Goal: Information Seeking & Learning: Learn about a topic

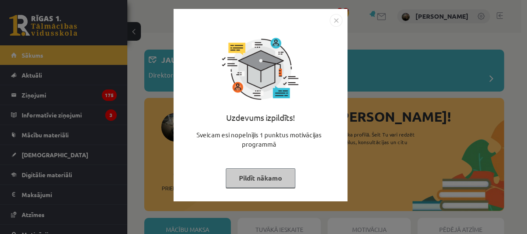
click at [260, 183] on button "Pildīt nākamo" at bounding box center [261, 179] width 70 height 20
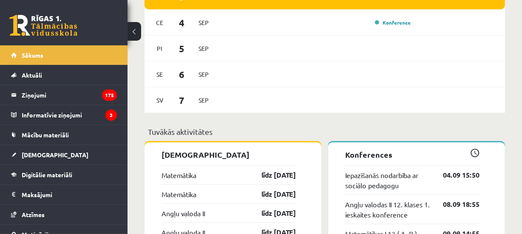
scroll to position [695, 0]
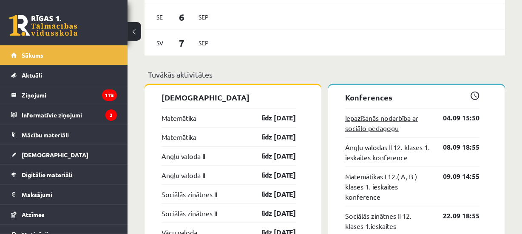
click at [375, 121] on link "Iepazīšanās nodarbība ar sociālo pedagogu" at bounding box center [387, 123] width 85 height 20
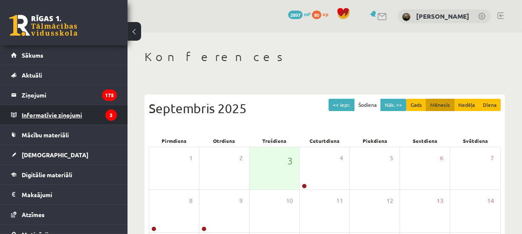
click at [62, 113] on legend "Informatīvie ziņojumi 3" at bounding box center [69, 115] width 95 height 20
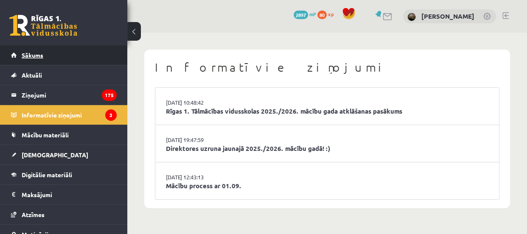
click at [38, 52] on span "Sākums" at bounding box center [33, 55] width 22 height 8
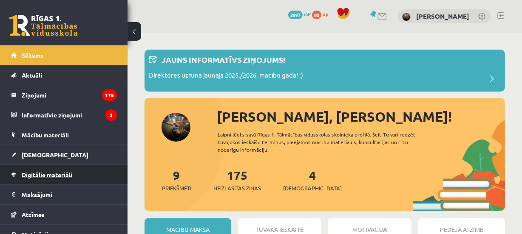
click at [63, 174] on span "Digitālie materiāli" at bounding box center [47, 175] width 51 height 8
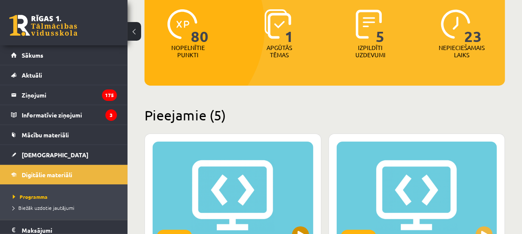
scroll to position [38, 0]
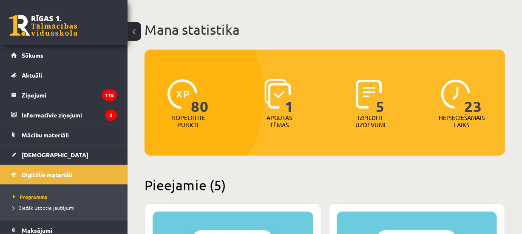
click at [276, 102] on img at bounding box center [277, 94] width 27 height 30
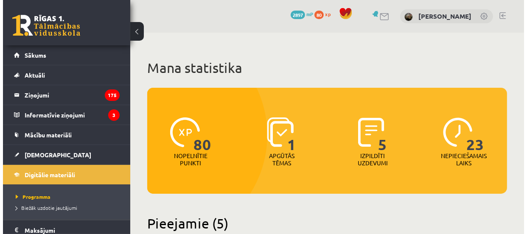
scroll to position [0, 0]
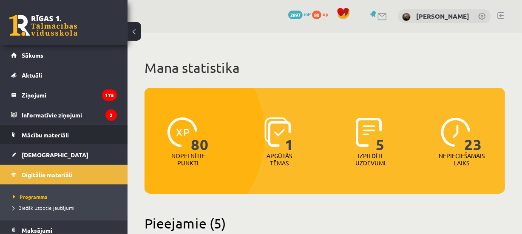
click at [42, 134] on span "Mācību materiāli" at bounding box center [45, 135] width 47 height 8
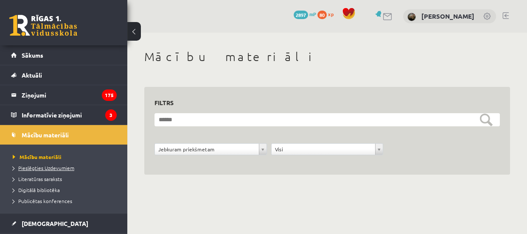
scroll to position [118, 0]
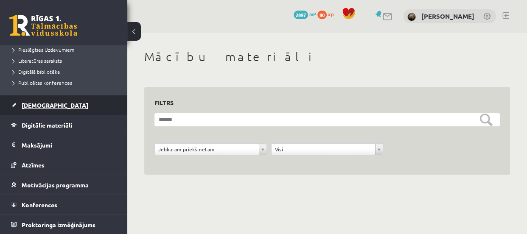
click at [34, 105] on span "[DEMOGRAPHIC_DATA]" at bounding box center [55, 106] width 67 height 8
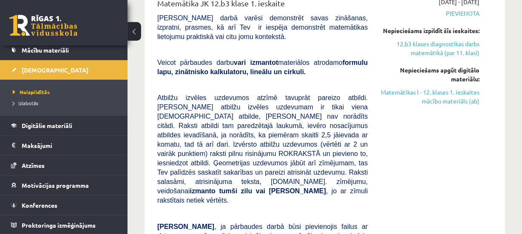
scroll to position [425, 0]
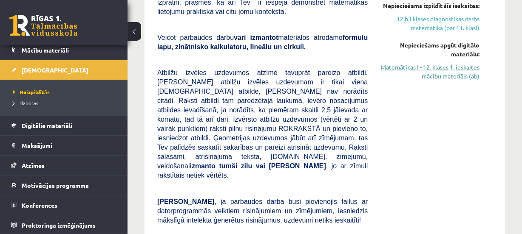
click at [444, 66] on link "Matemātikas I - 12. klases 1. ieskaites mācību materiāls (ab)" at bounding box center [429, 72] width 99 height 18
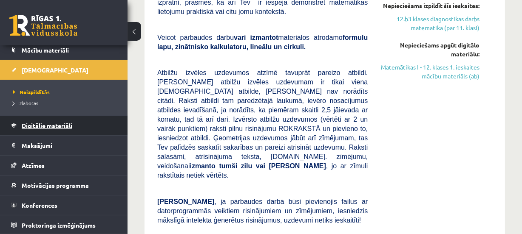
click at [48, 127] on span "Digitālie materiāli" at bounding box center [47, 126] width 51 height 8
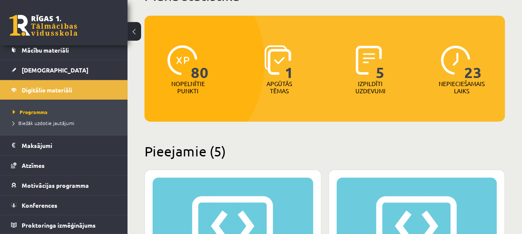
scroll to position [77, 0]
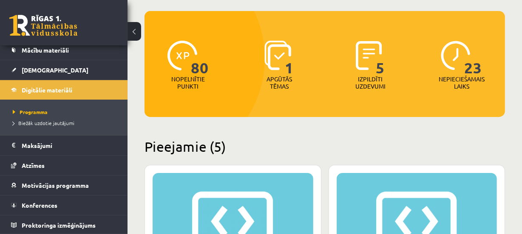
click at [200, 152] on h2 "Pieejamie (5)" at bounding box center [324, 146] width 360 height 17
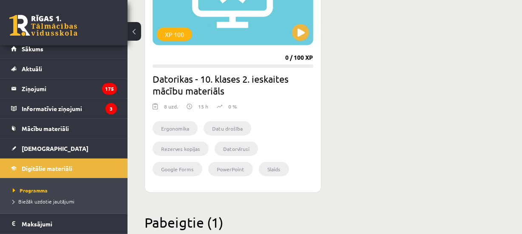
scroll to position [4, 0]
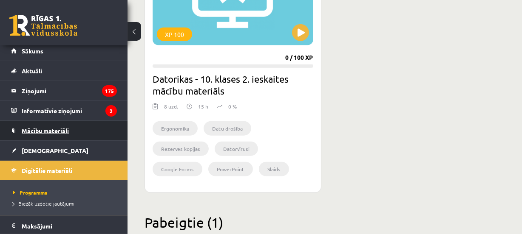
click at [52, 131] on span "Mācību materiāli" at bounding box center [45, 131] width 47 height 8
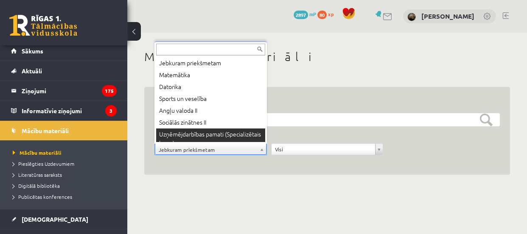
scroll to position [7, 0]
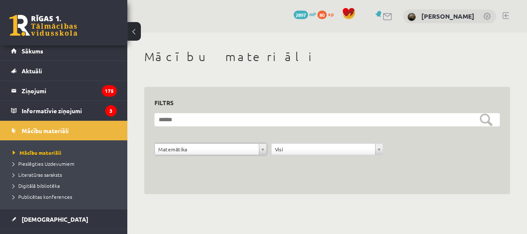
click at [392, 200] on div "**********" at bounding box center [327, 122] width 400 height 179
drag, startPoint x: 222, startPoint y: 186, endPoint x: 268, endPoint y: 158, distance: 54.9
click at [222, 186] on div "**********" at bounding box center [327, 141] width 366 height 108
click at [234, 175] on div "**********" at bounding box center [327, 141] width 366 height 108
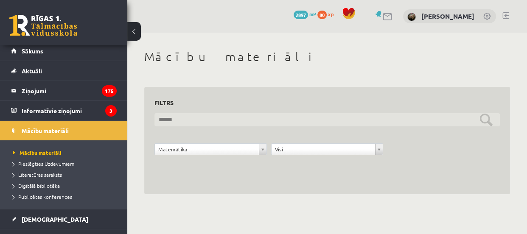
drag, startPoint x: 483, startPoint y: 119, endPoint x: 285, endPoint y: 115, distance: 198.0
click at [482, 119] on input "text" at bounding box center [328, 119] width 346 height 13
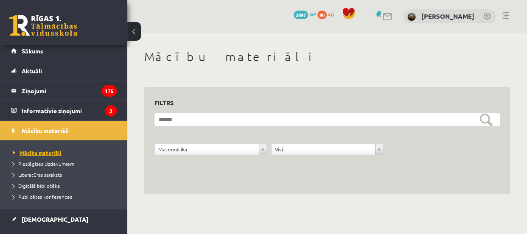
click at [42, 152] on span "Mācību materiāli" at bounding box center [37, 152] width 49 height 7
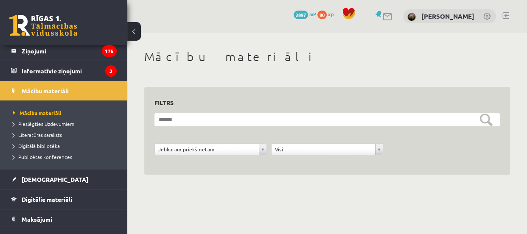
scroll to position [118, 0]
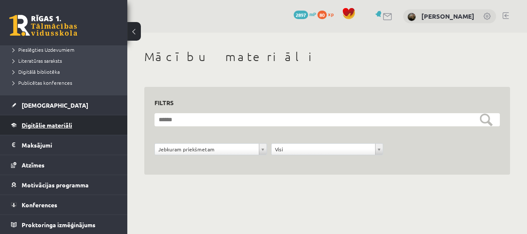
click at [46, 124] on span "Digitālie materiāli" at bounding box center [47, 125] width 51 height 8
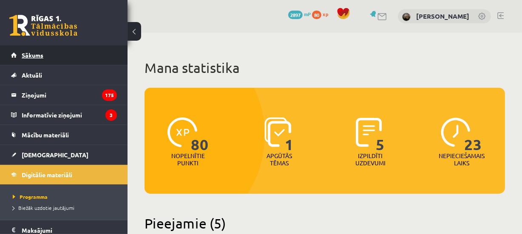
click at [28, 52] on span "Sākums" at bounding box center [33, 55] width 22 height 8
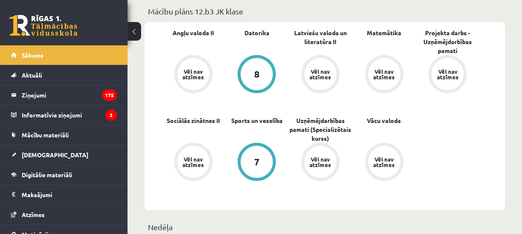
scroll to position [309, 0]
click at [382, 34] on link "Matemātika" at bounding box center [384, 32] width 34 height 9
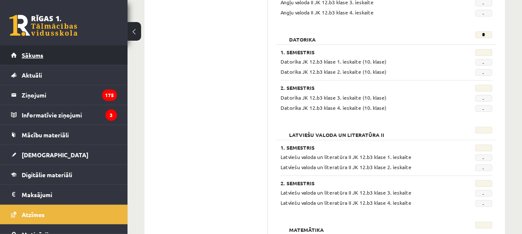
scroll to position [90, 0]
